Goal: Task Accomplishment & Management: Manage account settings

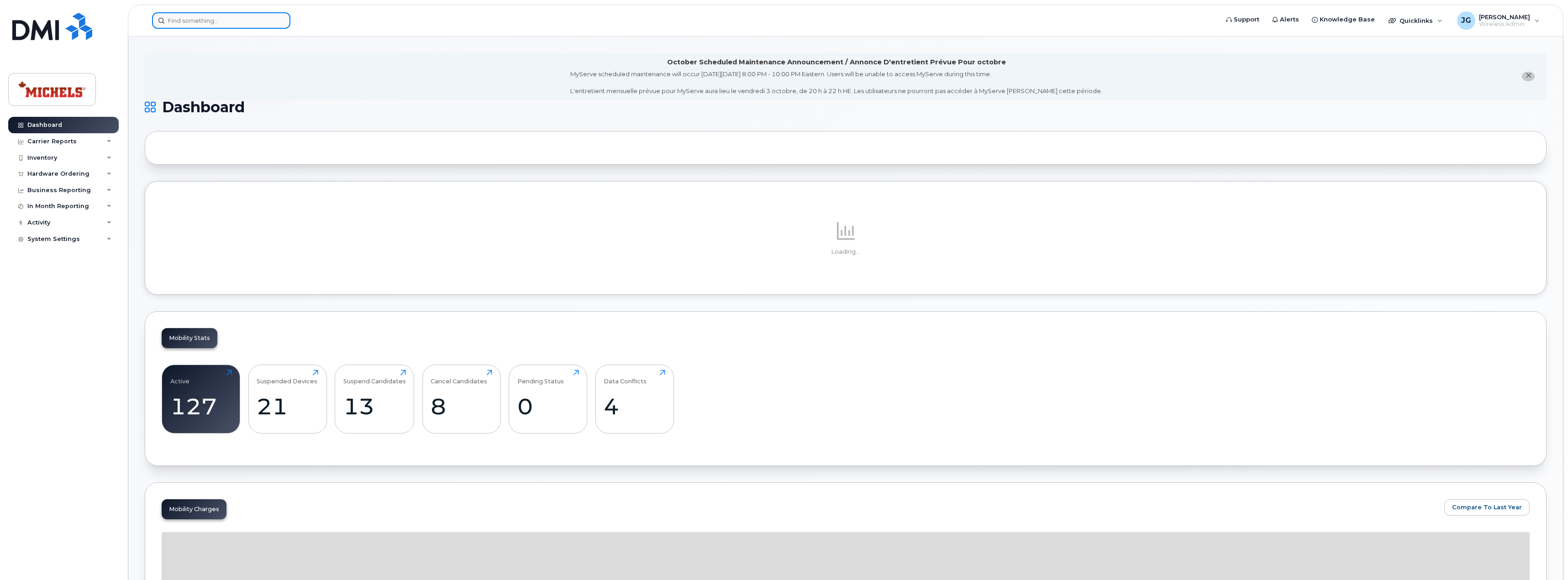
click at [191, 21] on input at bounding box center [221, 20] width 138 height 16
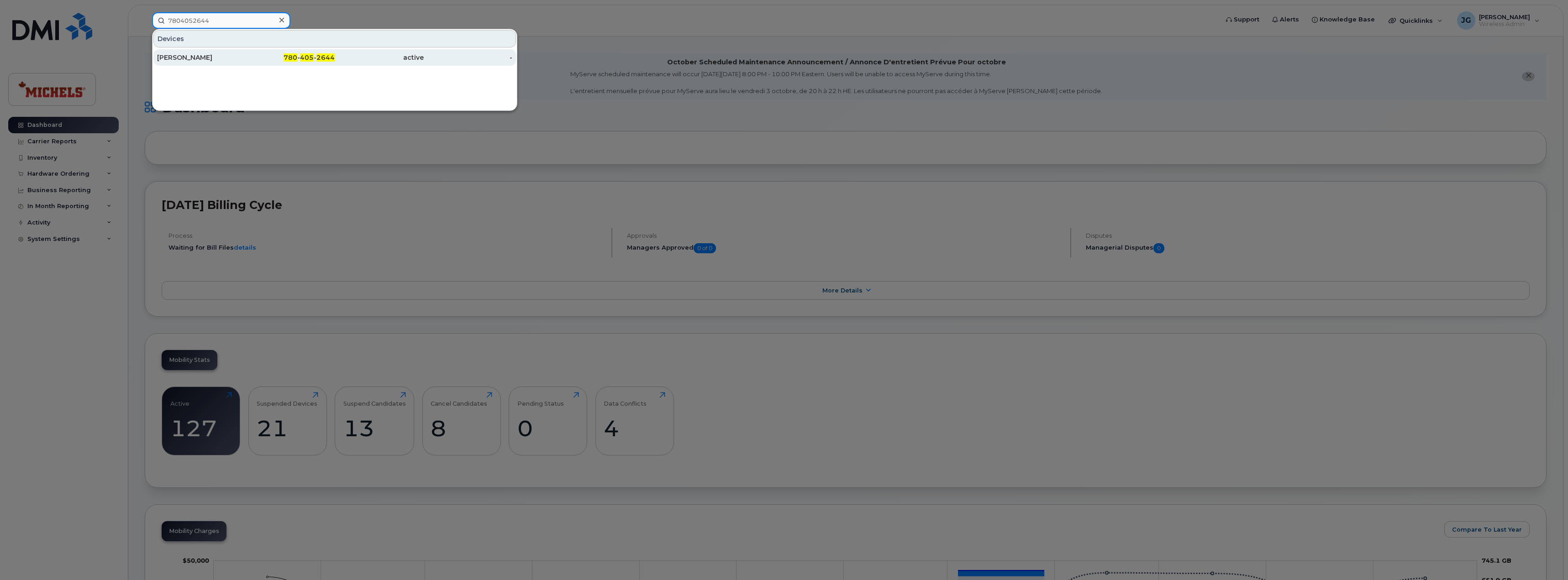
type input "7804052644"
click at [226, 62] on div "[PERSON_NAME]" at bounding box center [202, 57] width 89 height 9
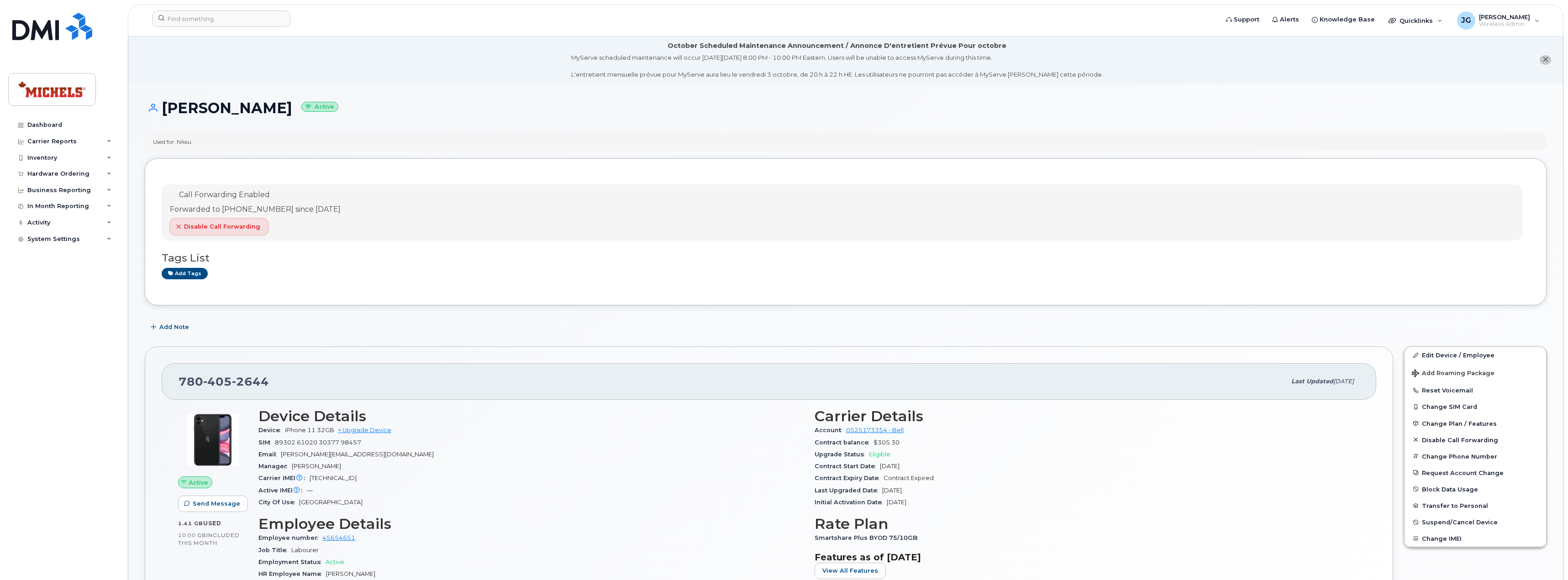
click at [202, 225] on span "Disable Call Forwarding" at bounding box center [222, 227] width 76 height 9
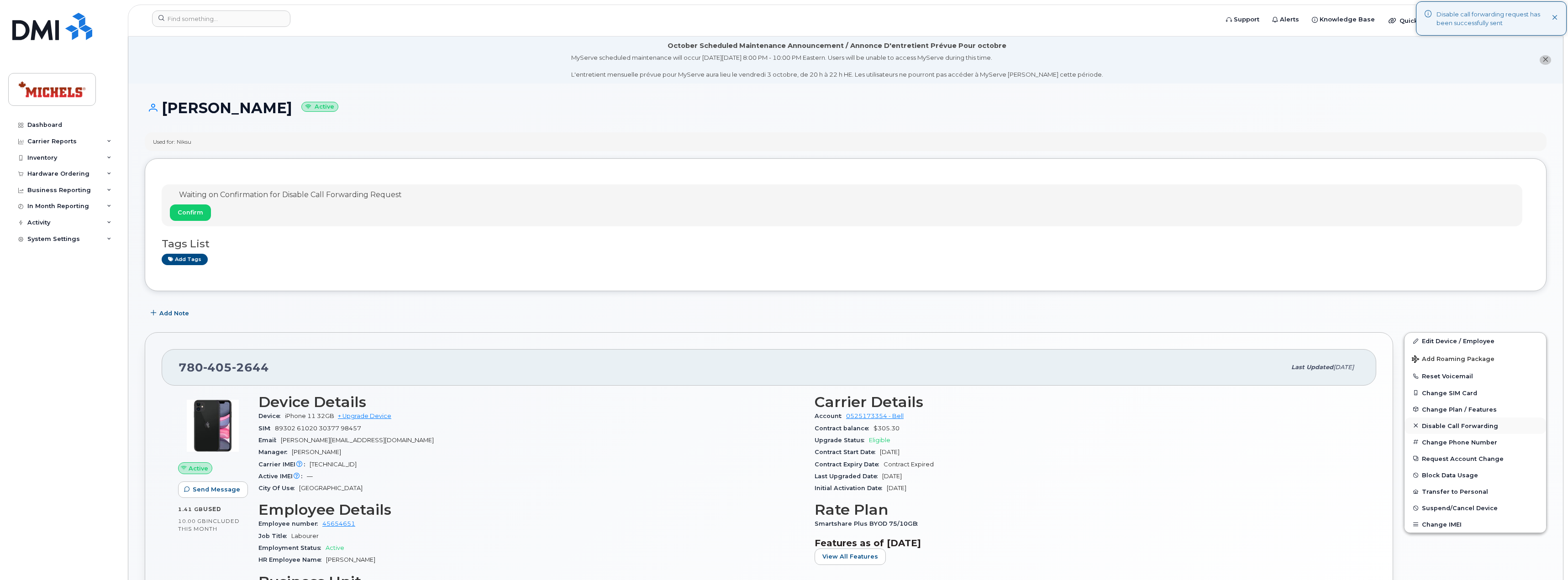
click at [1467, 428] on span "Disable Call Forwarding" at bounding box center [1459, 425] width 76 height 7
click at [188, 208] on button "Confirm" at bounding box center [190, 212] width 41 height 16
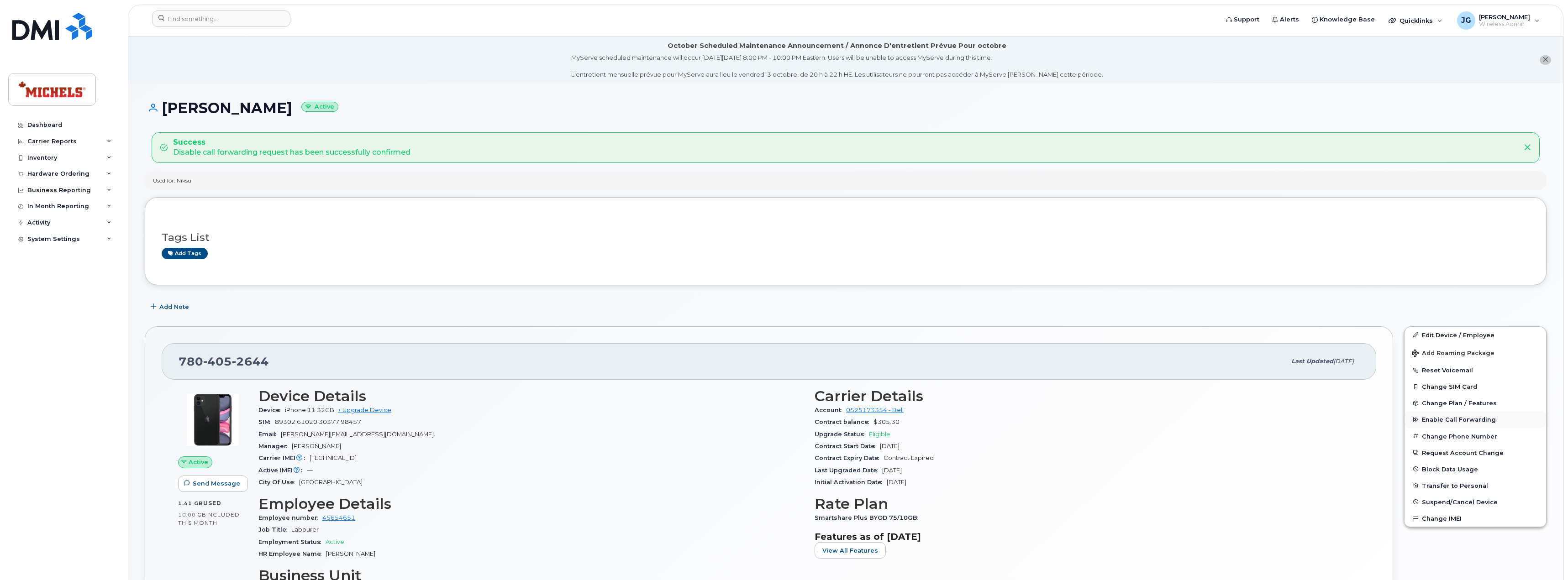
click at [1444, 417] on span "Enable Call Forwarding" at bounding box center [1458, 419] width 74 height 7
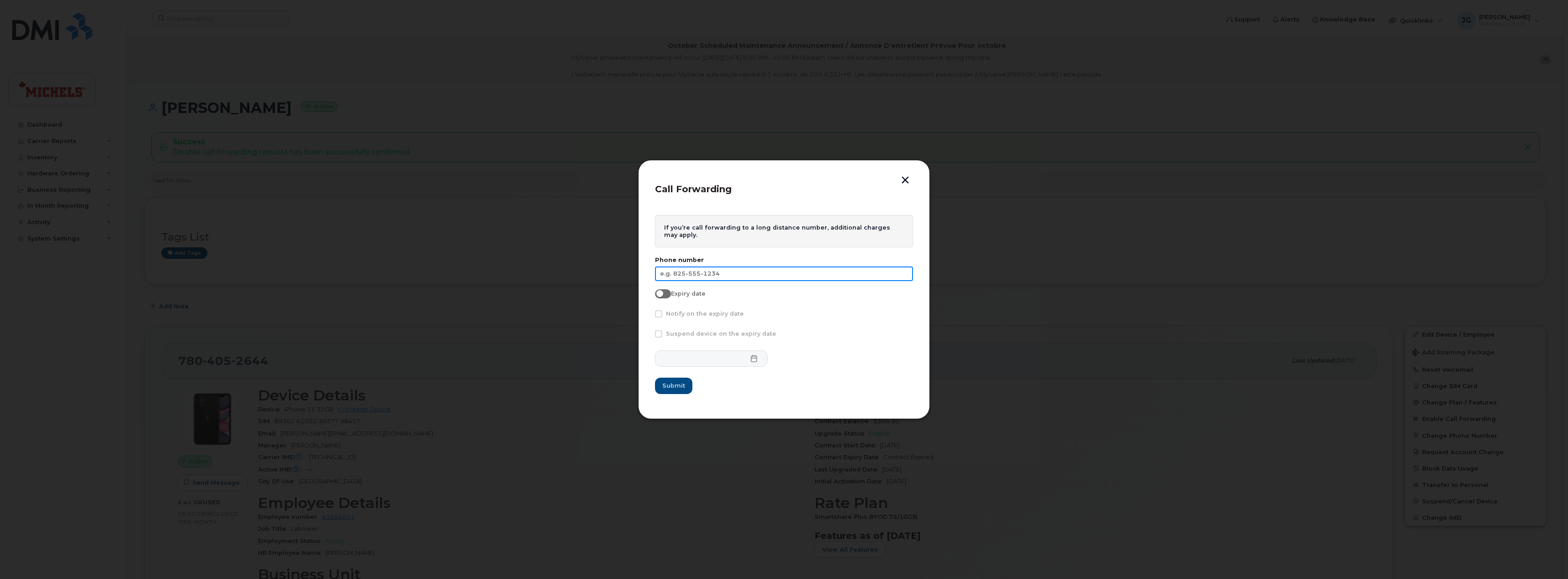
click at [709, 277] on input "text" at bounding box center [784, 274] width 258 height 15
type input "[PHONE_NUMBER]"
click at [663, 299] on div "Expiry date" at bounding box center [784, 296] width 258 height 13
click at [665, 294] on span at bounding box center [663, 294] width 16 height 9
click at [662, 294] on input "Expiry date" at bounding box center [659, 293] width 7 height 7
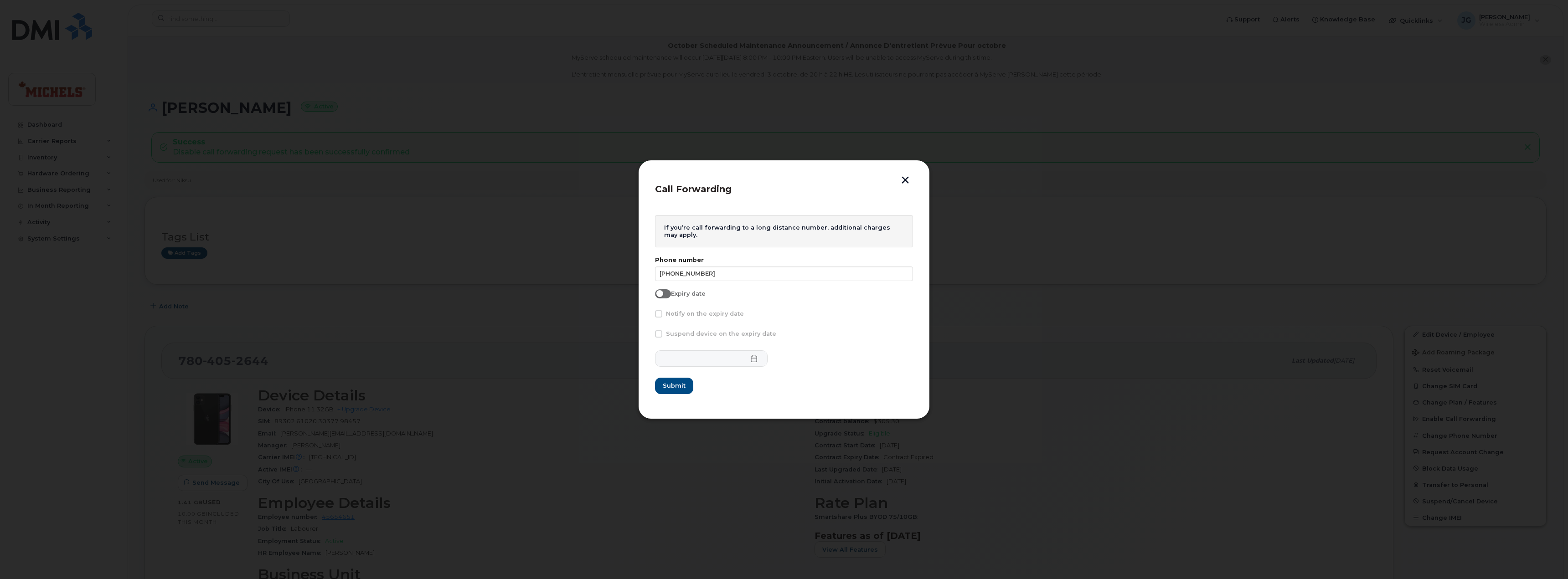
checkbox input "true"
click at [698, 316] on span "Notify on the expiry date" at bounding box center [705, 313] width 78 height 7
click at [649, 314] on input "Notify on the expiry date" at bounding box center [646, 312] width 4 height 4
checkbox input "true"
click at [751, 361] on icon at bounding box center [754, 358] width 7 height 7
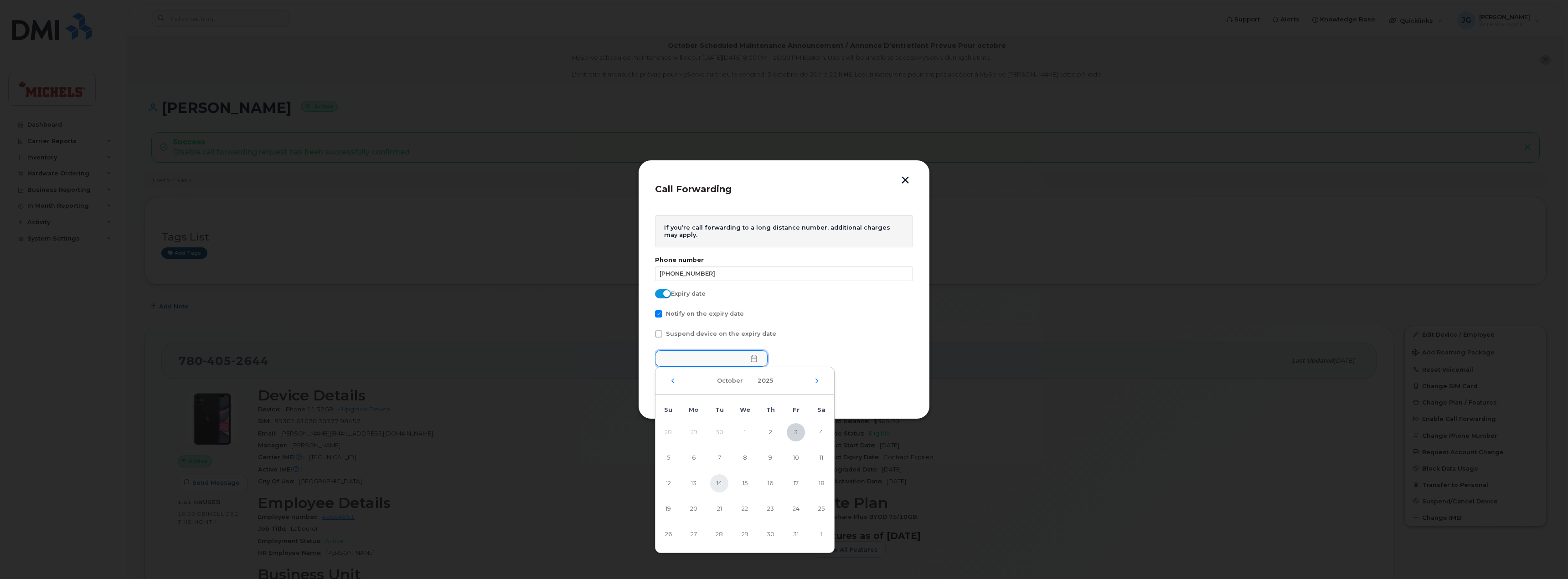
click at [719, 486] on span "14" at bounding box center [719, 484] width 18 height 18
type input "[DATE]"
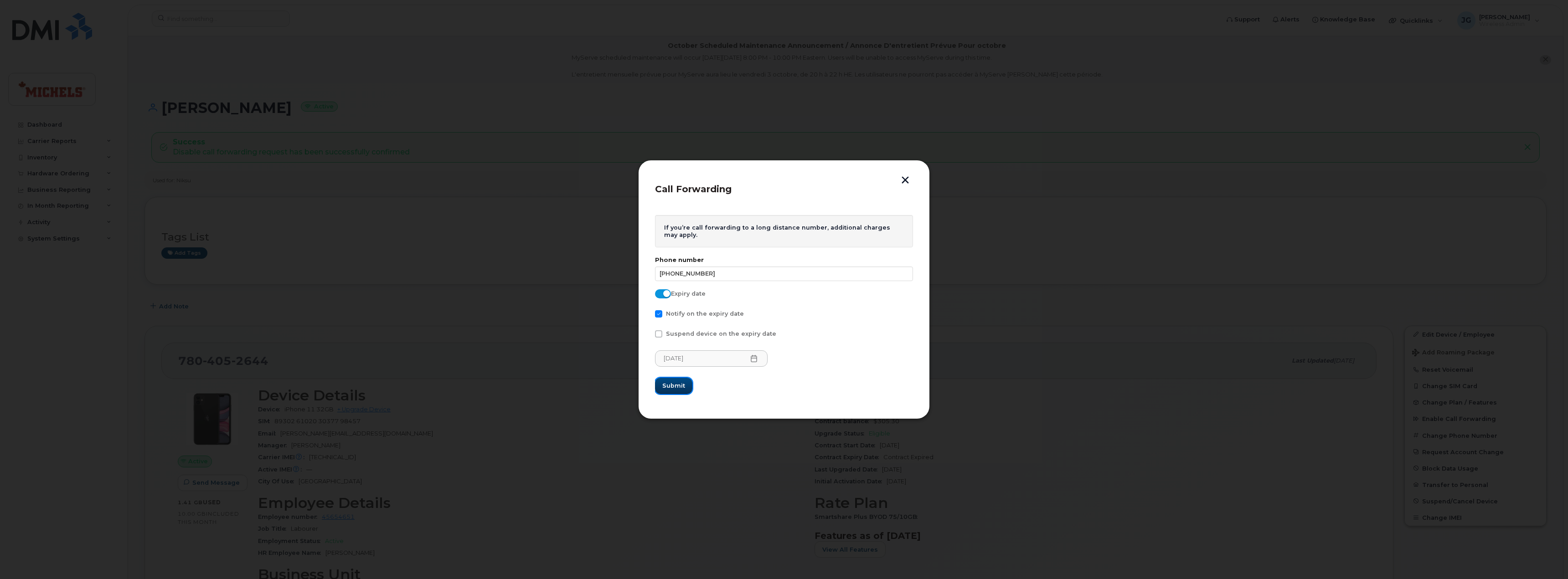
click at [677, 387] on span "Submit" at bounding box center [673, 386] width 23 height 9
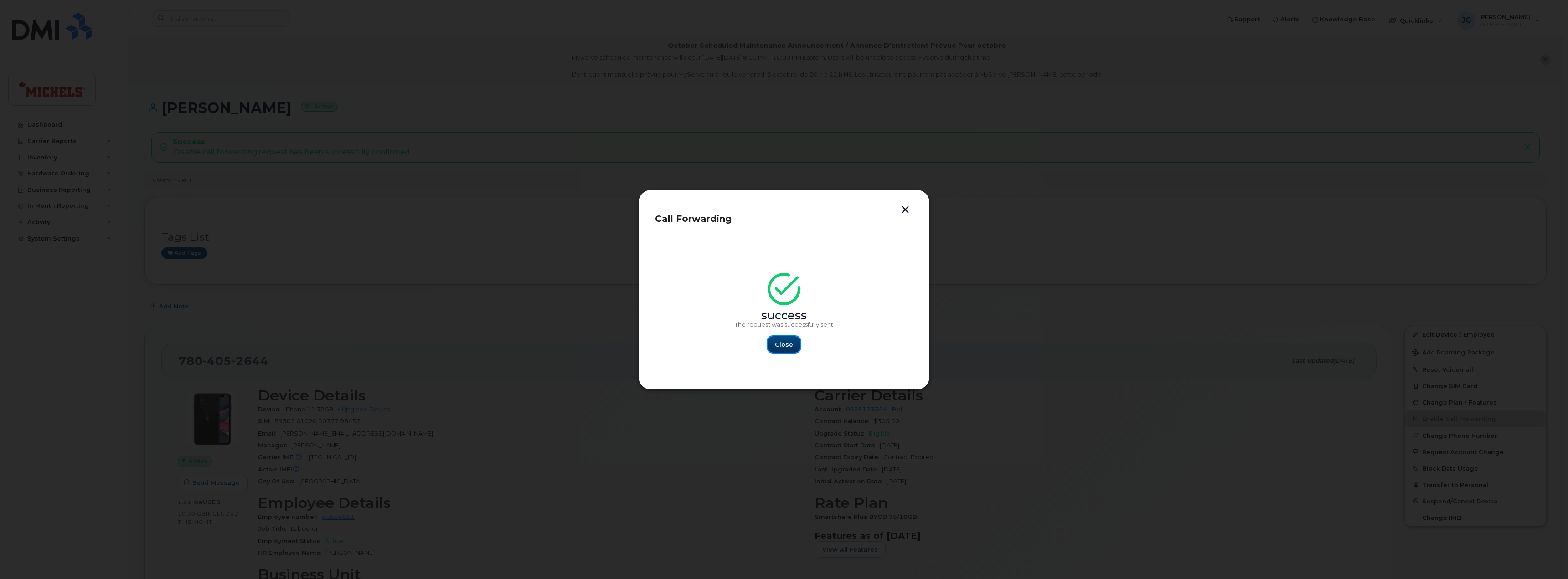
click at [781, 342] on span "Close" at bounding box center [784, 344] width 18 height 9
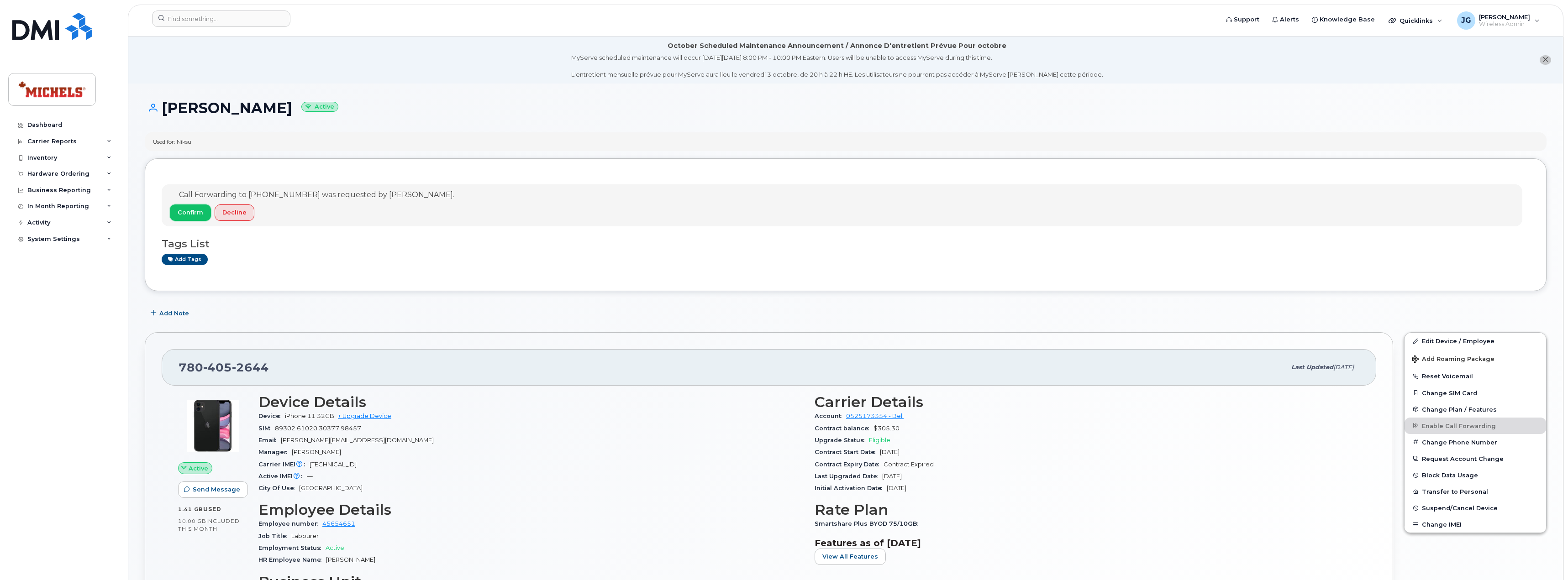
click at [193, 214] on span "Confirm" at bounding box center [190, 212] width 26 height 9
